Goal: Task Accomplishment & Management: Manage account settings

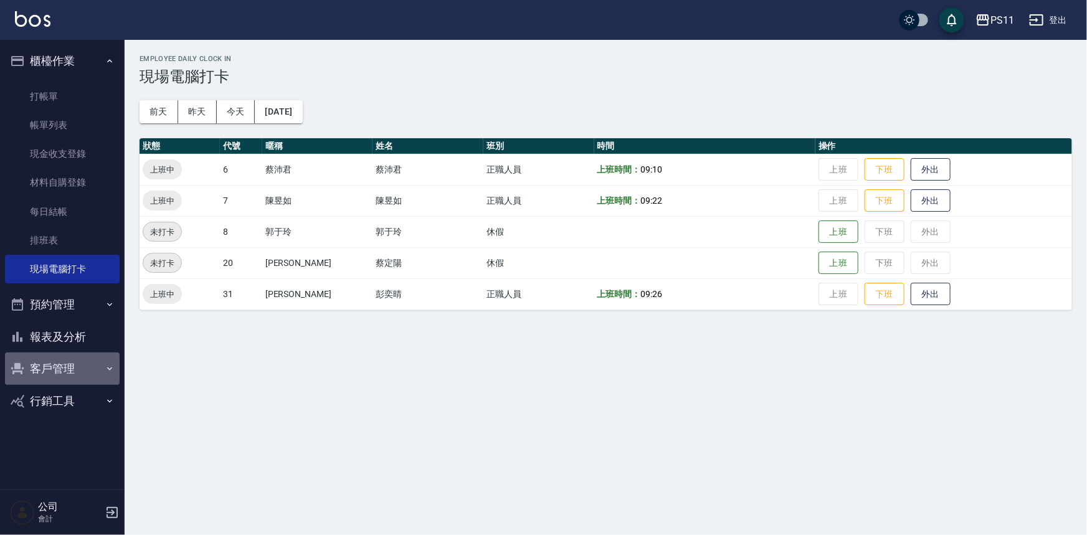
click at [82, 359] on button "客戶管理" at bounding box center [62, 368] width 115 height 32
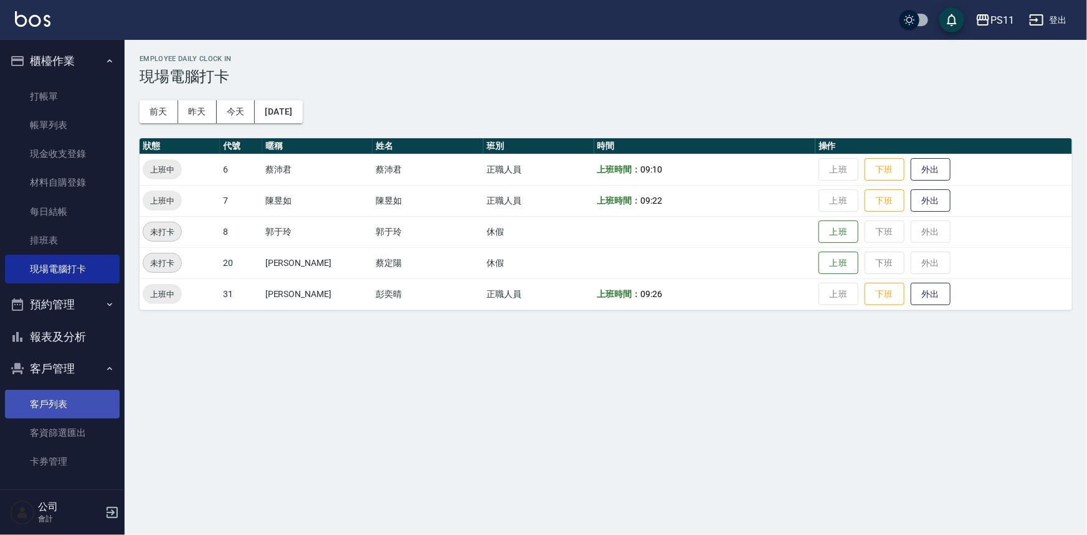
click at [81, 399] on link "客戶列表" at bounding box center [62, 404] width 115 height 29
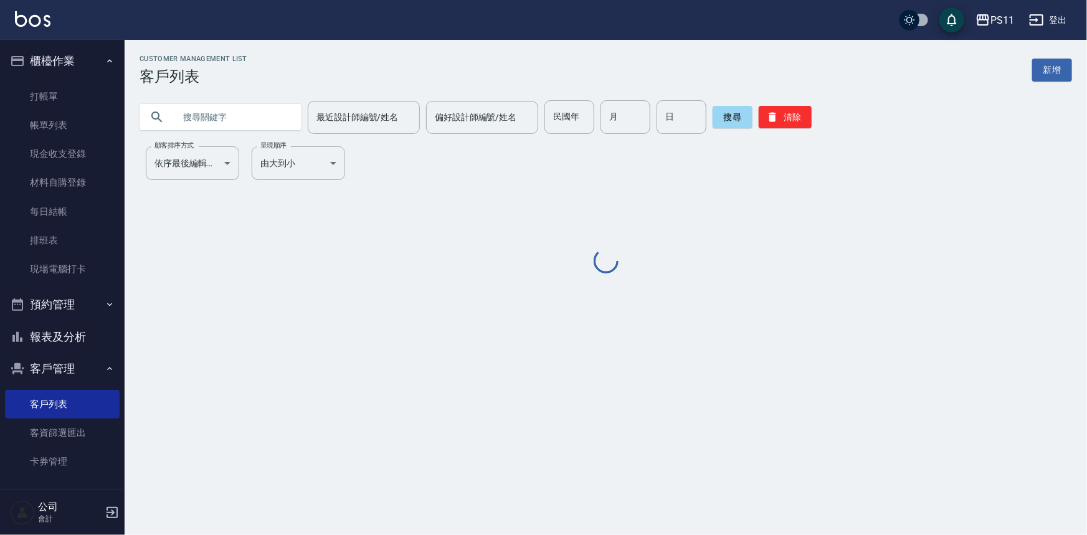
click at [205, 110] on input "text" at bounding box center [232, 117] width 117 height 34
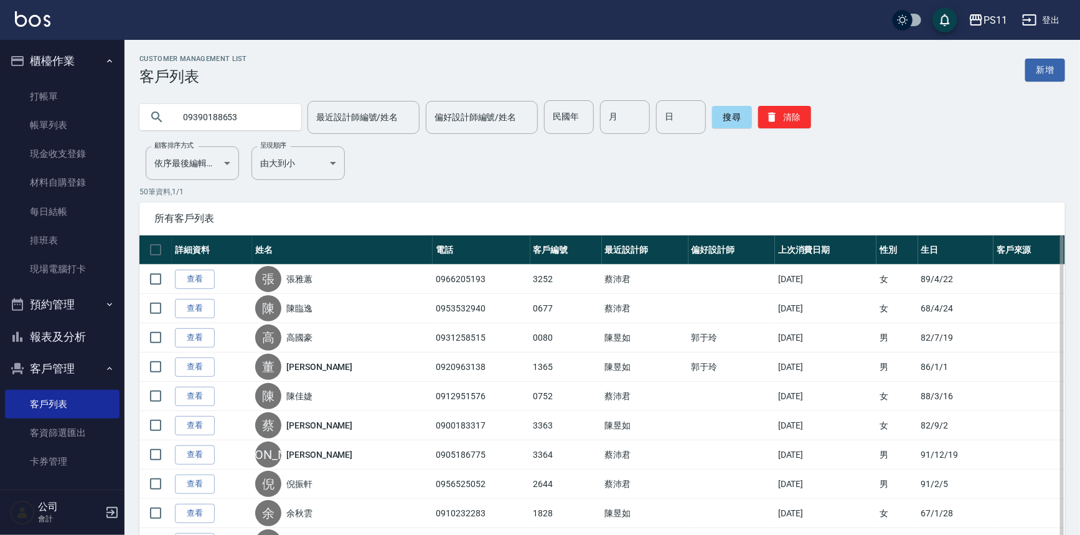
type input "09390188653"
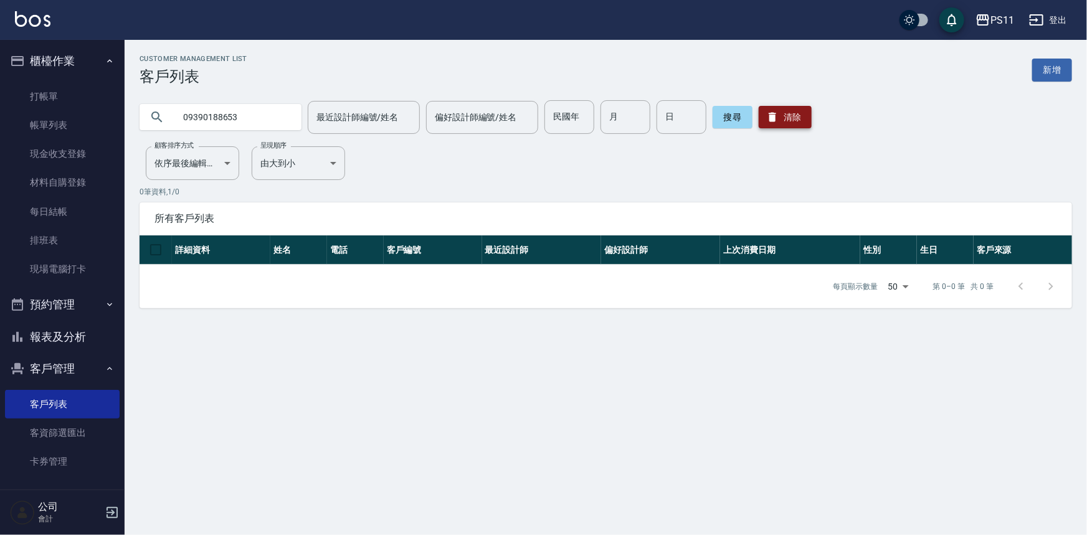
drag, startPoint x: 778, startPoint y: 118, endPoint x: 730, endPoint y: 118, distance: 47.9
click at [778, 118] on button "清除" at bounding box center [784, 117] width 53 height 22
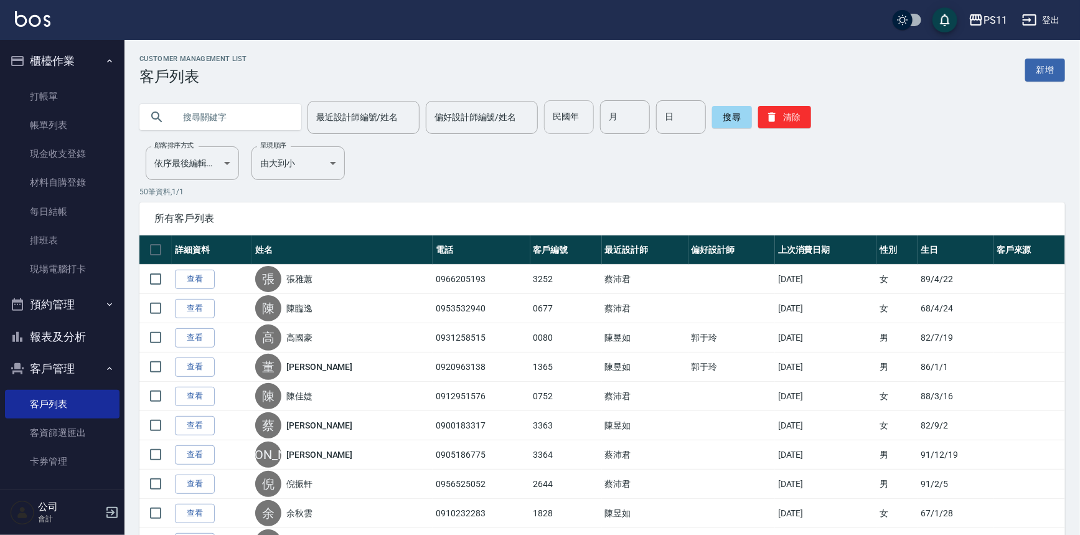
click at [569, 125] on input "民國年" at bounding box center [569, 117] width 50 height 34
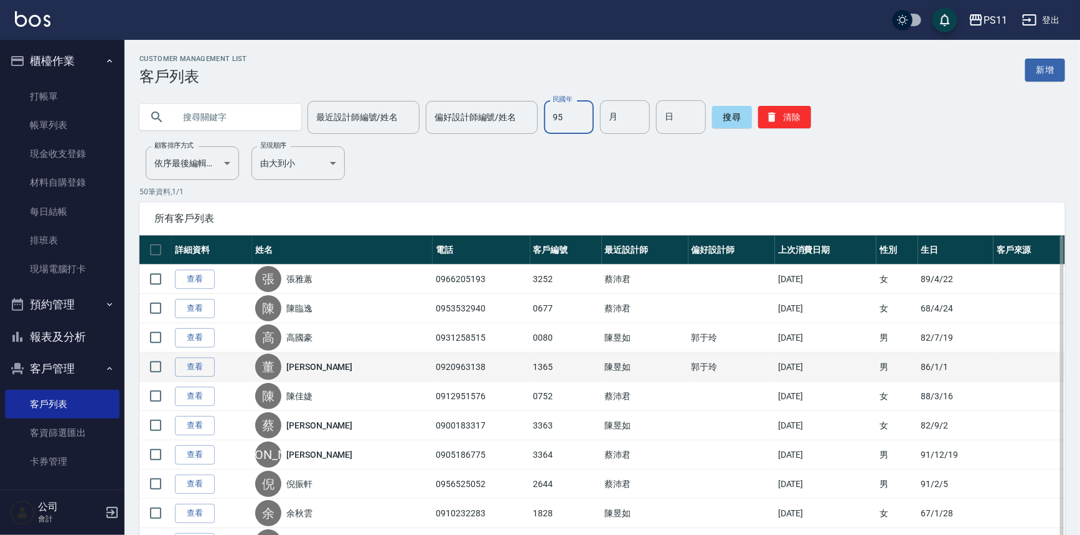
type input "95"
type input "8"
type input "23"
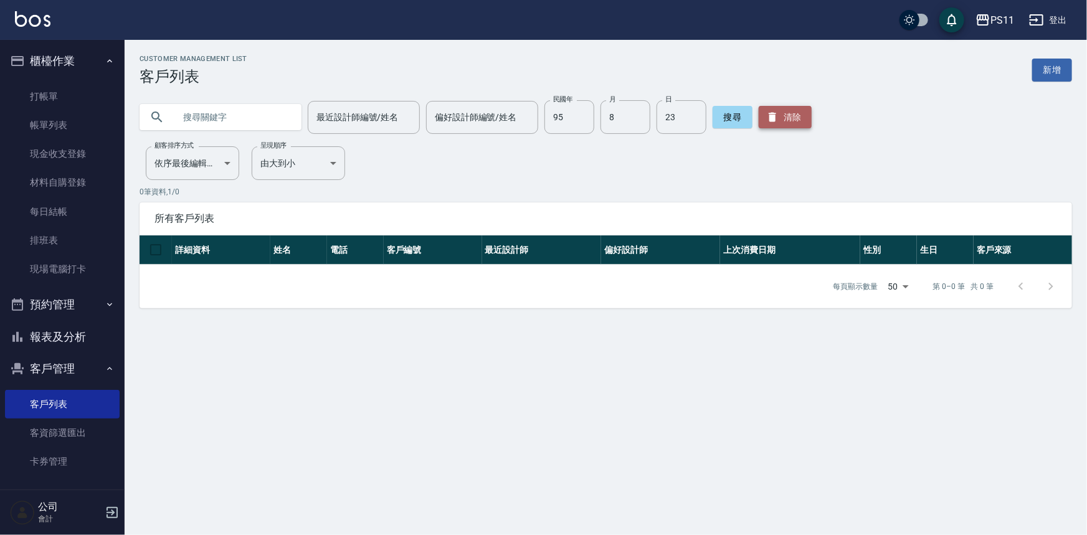
click at [767, 120] on icon "button" at bounding box center [772, 117] width 12 height 12
